Goal: Information Seeking & Learning: Learn about a topic

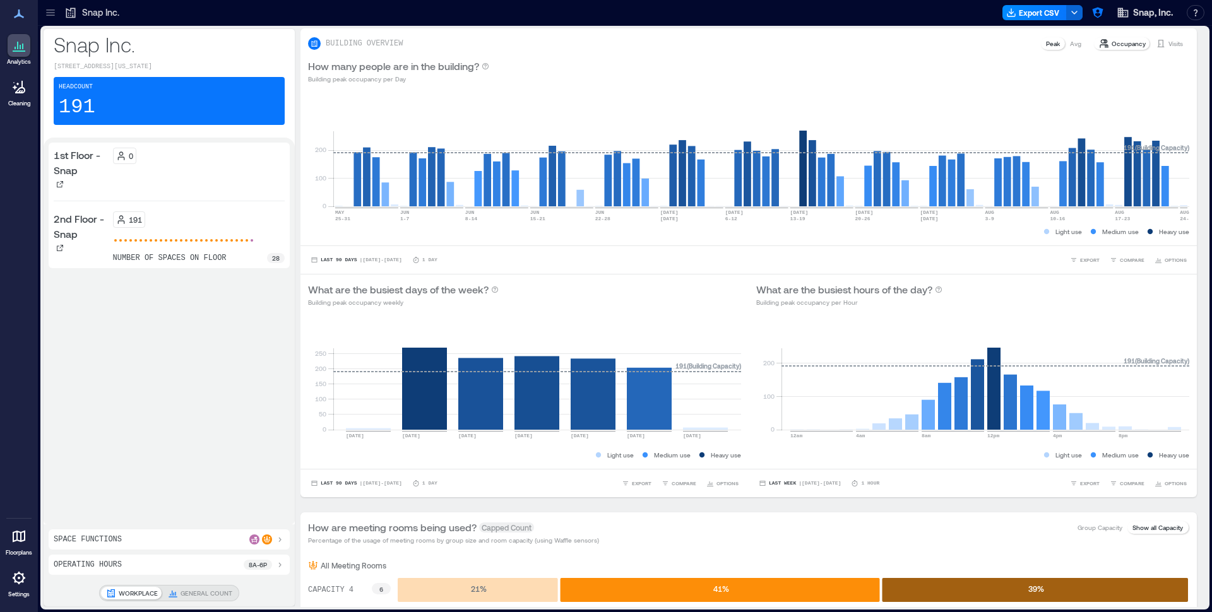
click at [59, 13] on div at bounding box center [50, 13] width 20 height 20
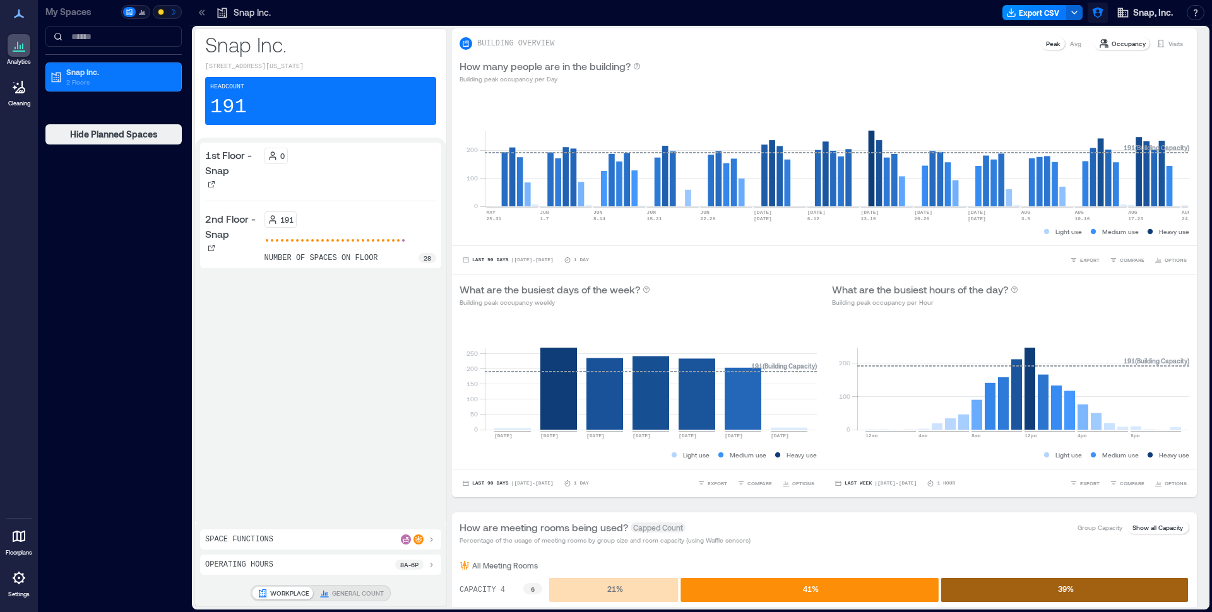
click at [1099, 13] on icon "button" at bounding box center [1097, 13] width 11 height 11
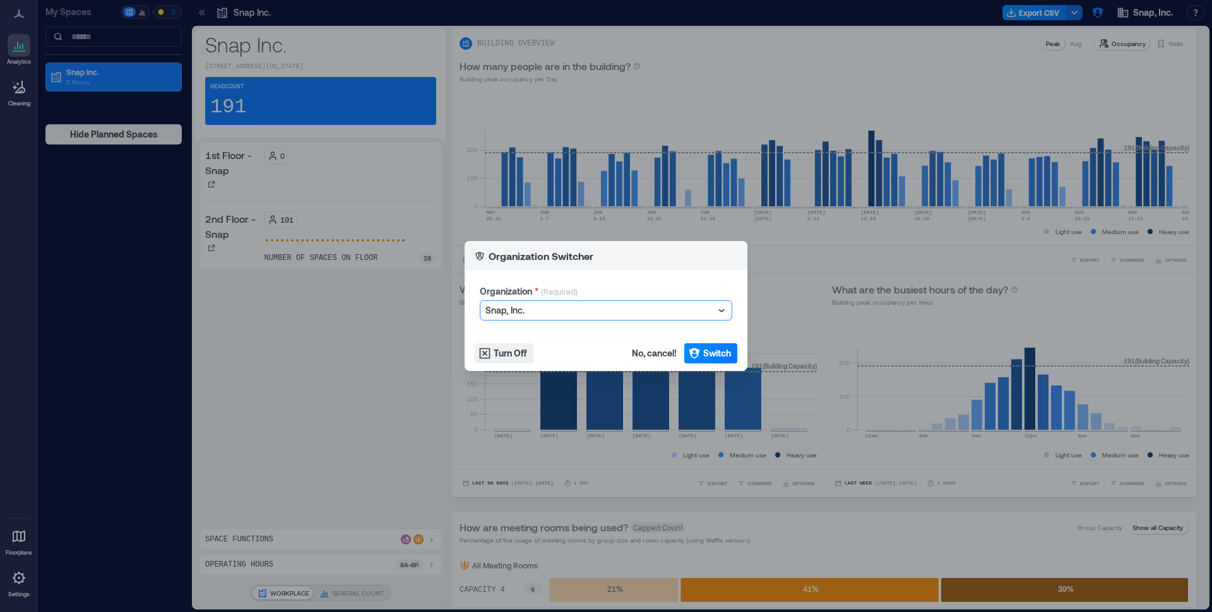
click at [641, 304] on div at bounding box center [599, 310] width 228 height 15
type input "*****"
click at [613, 328] on div "TELUS" at bounding box center [606, 334] width 246 height 20
click at [718, 350] on span "Switch" at bounding box center [717, 353] width 28 height 13
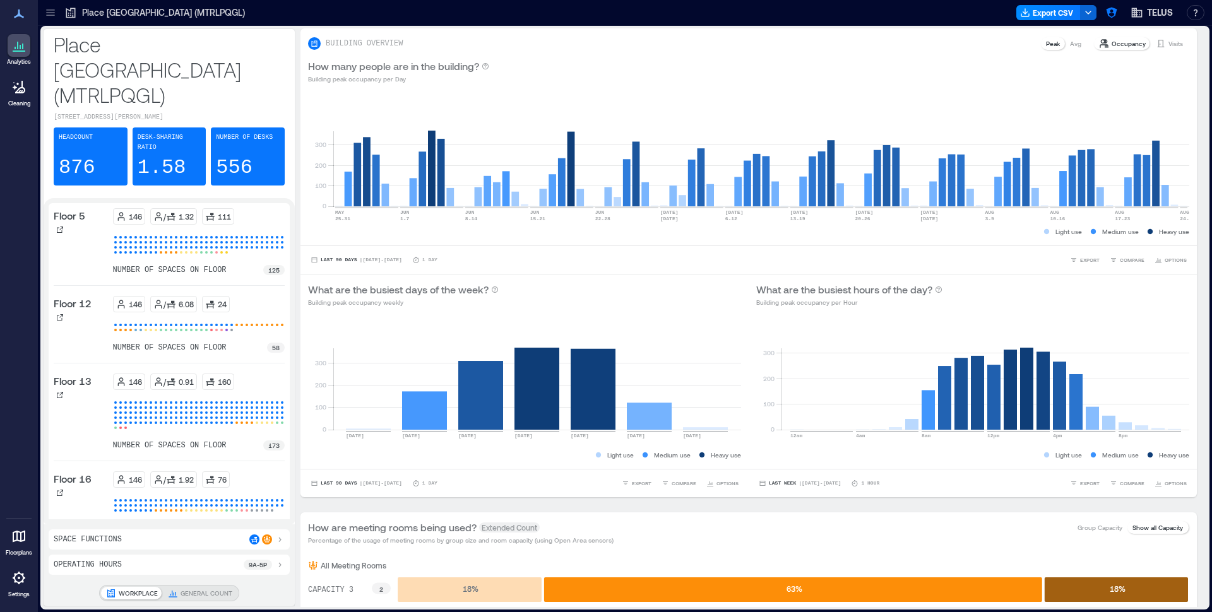
click at [52, 18] on icon at bounding box center [50, 12] width 13 height 13
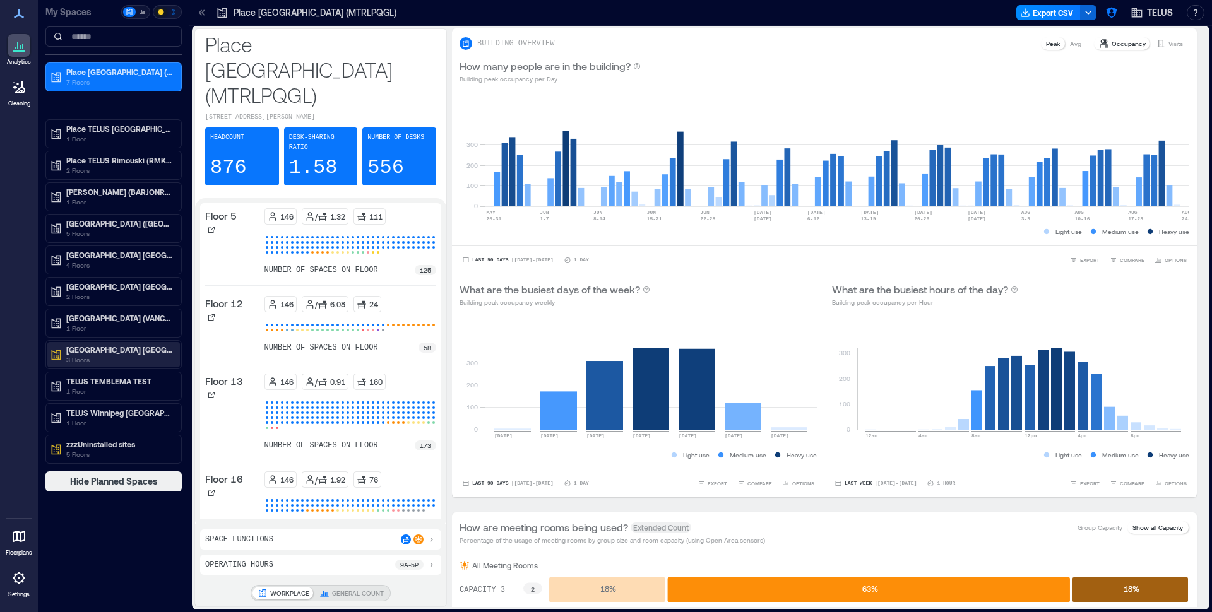
click at [85, 359] on p "3 Floors" at bounding box center [119, 360] width 106 height 10
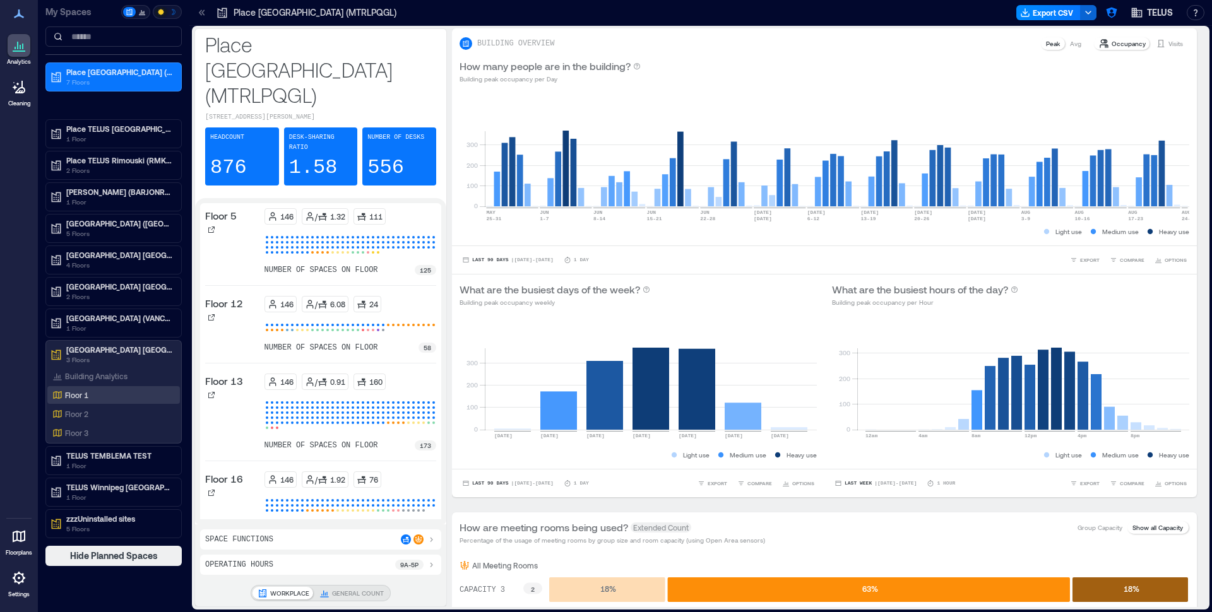
click at [90, 391] on div "Floor 1" at bounding box center [111, 395] width 122 height 13
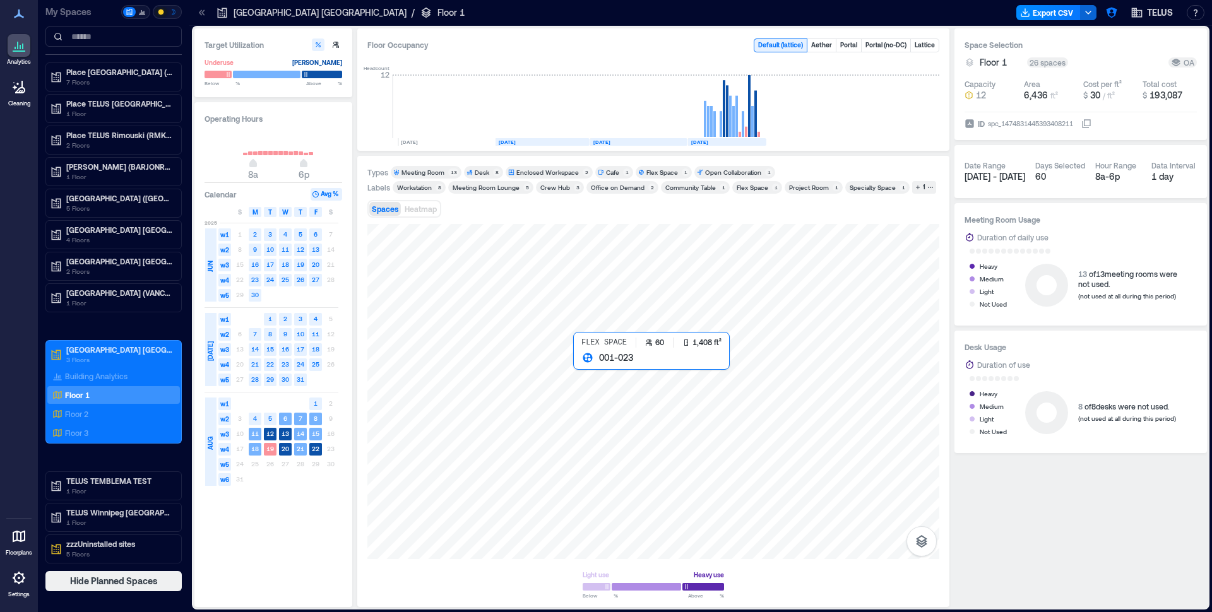
click at [600, 383] on div at bounding box center [653, 391] width 572 height 335
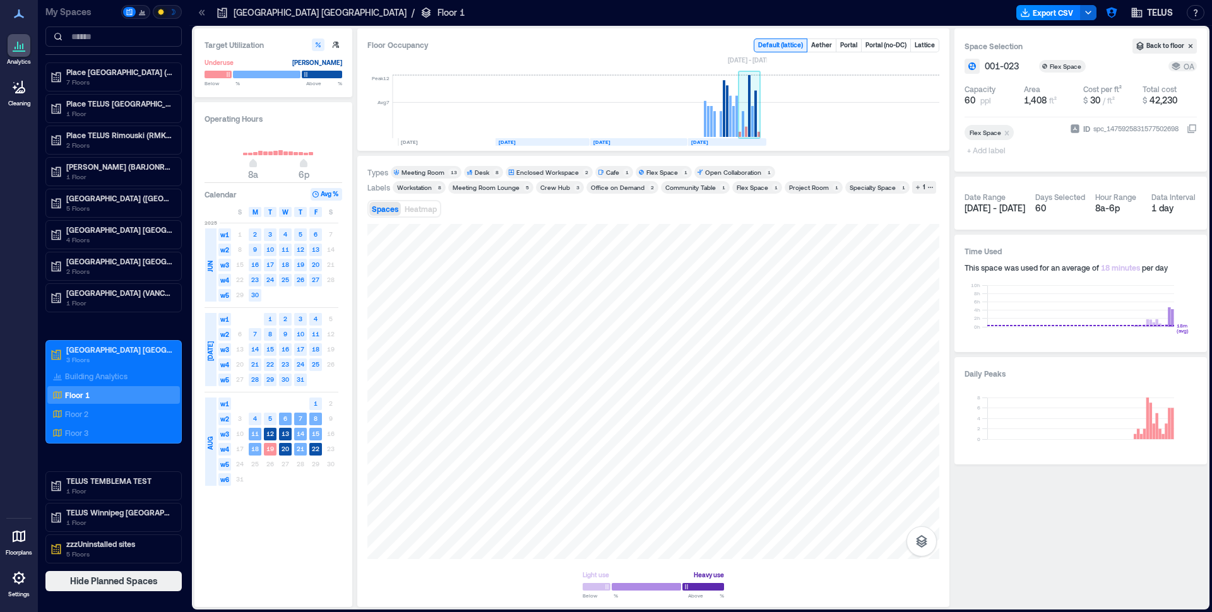
click at [752, 120] on rect at bounding box center [752, 121] width 3 height 31
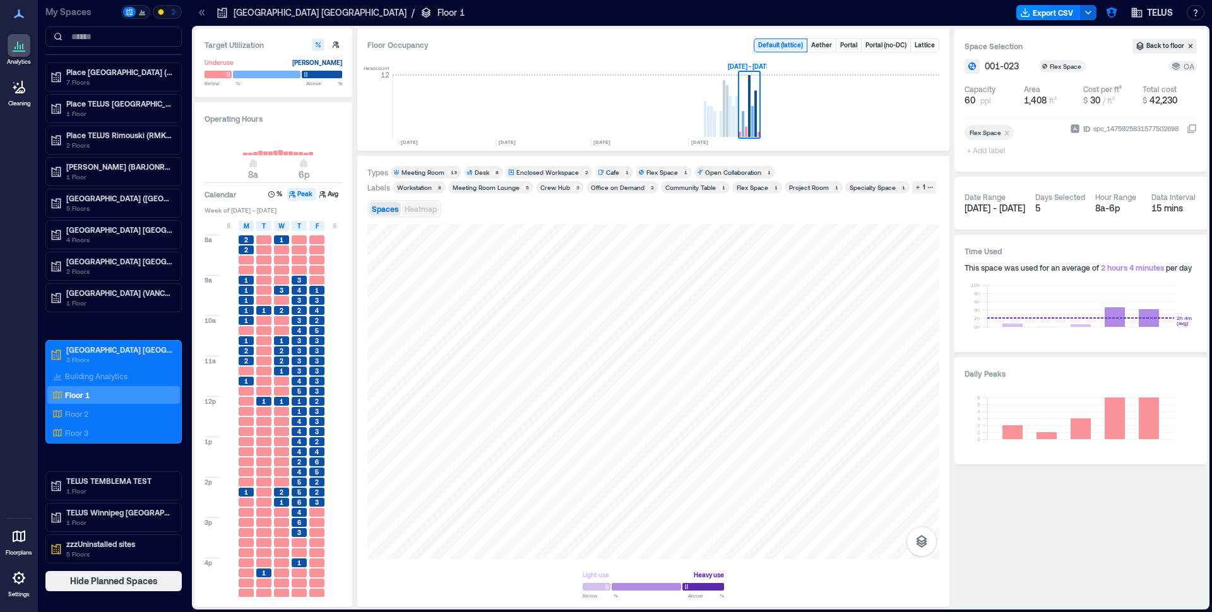
click at [413, 211] on span "Heatmap" at bounding box center [420, 208] width 32 height 9
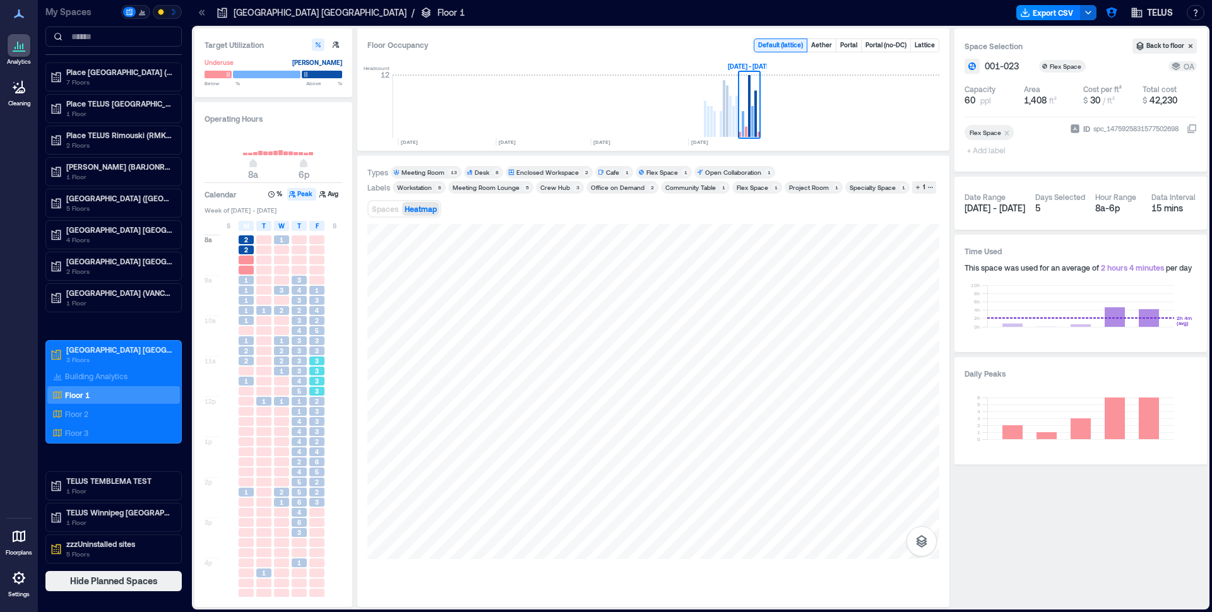
click at [316, 358] on span "3" at bounding box center [317, 361] width 4 height 9
click at [312, 316] on div "4" at bounding box center [317, 310] width 18 height 10
click at [310, 341] on div "3" at bounding box center [316, 340] width 15 height 9
click at [309, 369] on div "3" at bounding box center [317, 371] width 18 height 10
click at [302, 422] on div "4" at bounding box center [299, 421] width 15 height 9
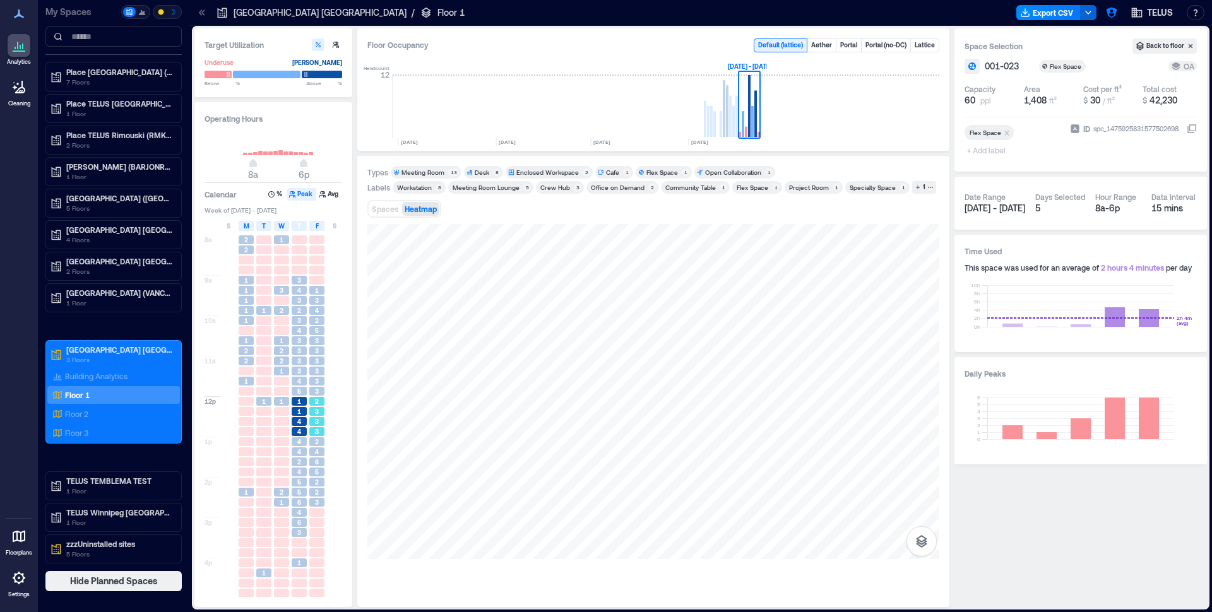
click at [318, 403] on span "2" at bounding box center [317, 401] width 4 height 9
click at [324, 384] on div "3" at bounding box center [317, 381] width 18 height 10
click at [1108, 16] on icon "button" at bounding box center [1111, 13] width 11 height 11
